Goal: Transaction & Acquisition: Book appointment/travel/reservation

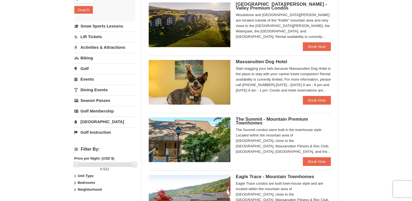
scroll to position [111, 0]
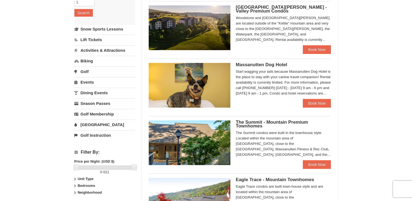
click at [77, 183] on label "Bedrooms" at bounding box center [104, 185] width 61 height 5
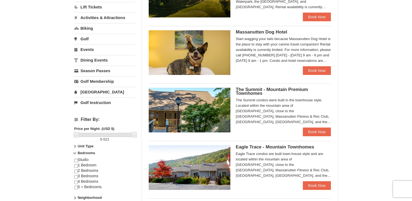
scroll to position [149, 0]
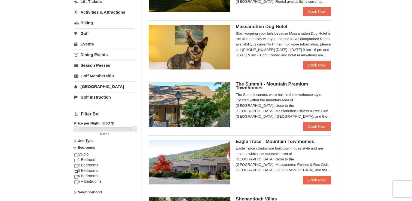
click at [75, 170] on input "checkbox" at bounding box center [76, 172] width 4 height 4
checkbox input "true"
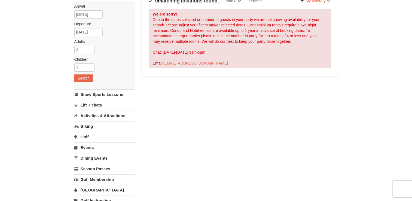
scroll to position [48, 0]
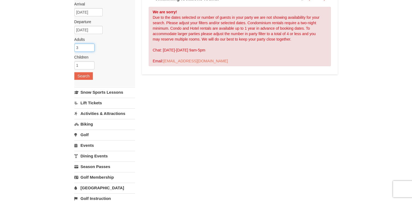
click at [86, 46] on input "3" at bounding box center [84, 48] width 20 height 8
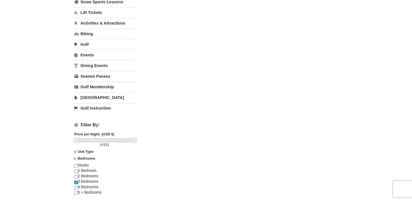
scroll to position [142, 0]
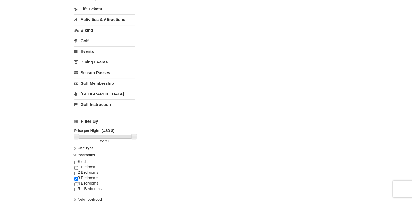
type input "1"
click at [77, 172] on input "checkbox" at bounding box center [76, 174] width 4 height 4
checkbox input "true"
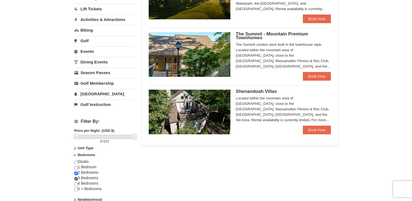
click at [76, 177] on input "checkbox" at bounding box center [76, 179] width 4 height 4
checkbox input "false"
click at [191, 179] on div "Lodging Arrival Please format dates MM/DD/YYYY [DATE] Departure Please format d…" at bounding box center [206, 54] width 264 height 318
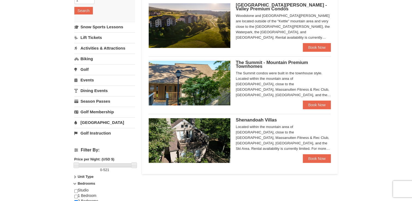
scroll to position [120, 0]
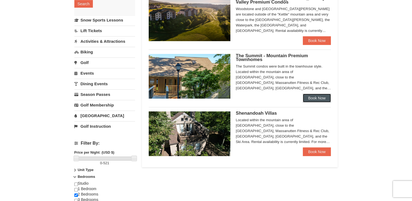
click at [321, 99] on link "Book Now" at bounding box center [317, 98] width 28 height 9
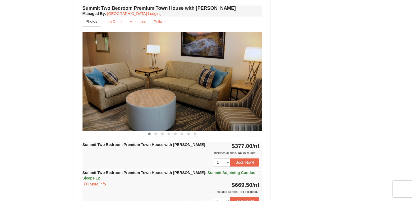
scroll to position [857, 0]
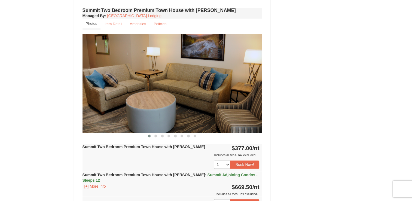
click at [248, 79] on img at bounding box center [172, 83] width 180 height 98
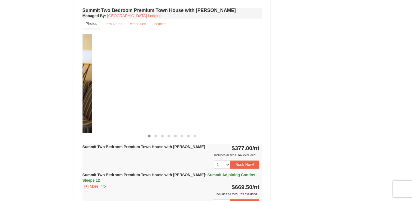
drag, startPoint x: 199, startPoint y: 68, endPoint x: 29, endPoint y: 113, distance: 176.3
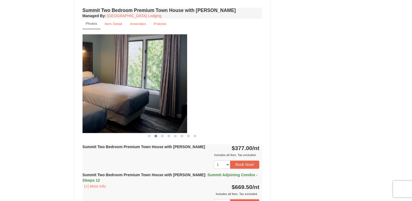
drag, startPoint x: 228, startPoint y: 67, endPoint x: 140, endPoint y: 79, distance: 88.7
click at [140, 79] on img at bounding box center [97, 83] width 180 height 98
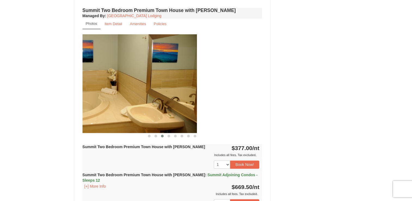
drag, startPoint x: 208, startPoint y: 74, endPoint x: 91, endPoint y: 96, distance: 119.0
click at [91, 96] on img at bounding box center [107, 83] width 180 height 98
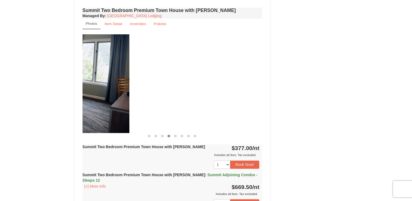
drag, startPoint x: 165, startPoint y: 99, endPoint x: 32, endPoint y: 99, distance: 132.9
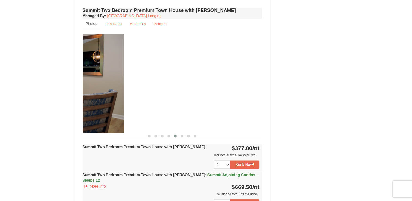
drag, startPoint x: 189, startPoint y: 48, endPoint x: 51, endPoint y: 65, distance: 139.3
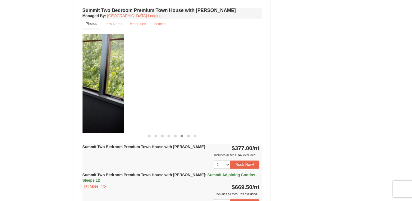
drag, startPoint x: 176, startPoint y: 77, endPoint x: 37, endPoint y: 100, distance: 140.2
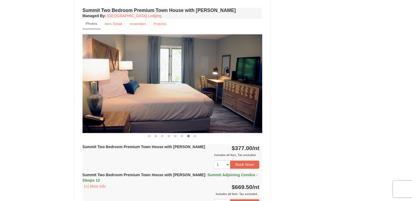
drag, startPoint x: 169, startPoint y: 72, endPoint x: -1, endPoint y: 94, distance: 171.9
click at [0, 94] on html "Browser Not Supported We notice you are using a browser which will not provide …" at bounding box center [206, 37] width 412 height 1789
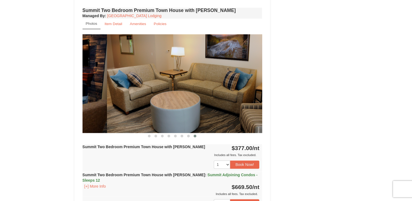
drag, startPoint x: 231, startPoint y: 66, endPoint x: 76, endPoint y: 99, distance: 158.8
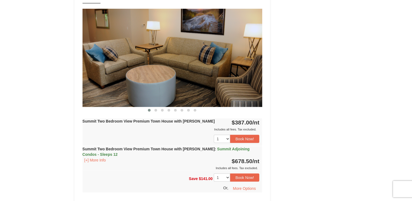
scroll to position [1335, 0]
